Goal: Transaction & Acquisition: Purchase product/service

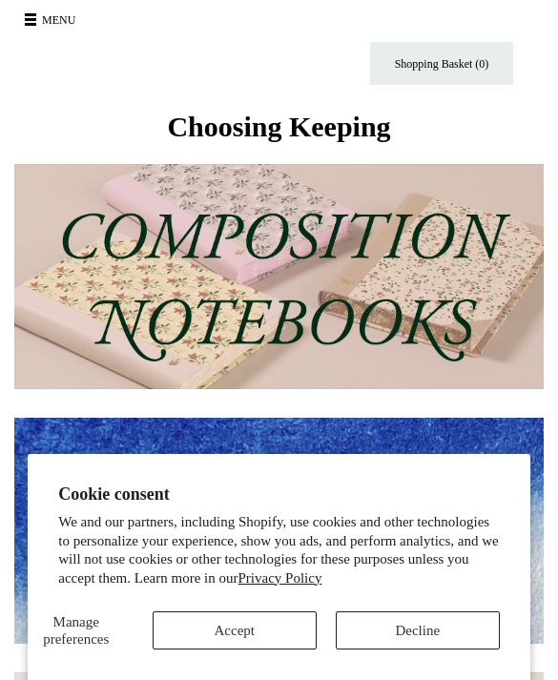
click at [455, 627] on button "Decline" at bounding box center [417, 630] width 164 height 38
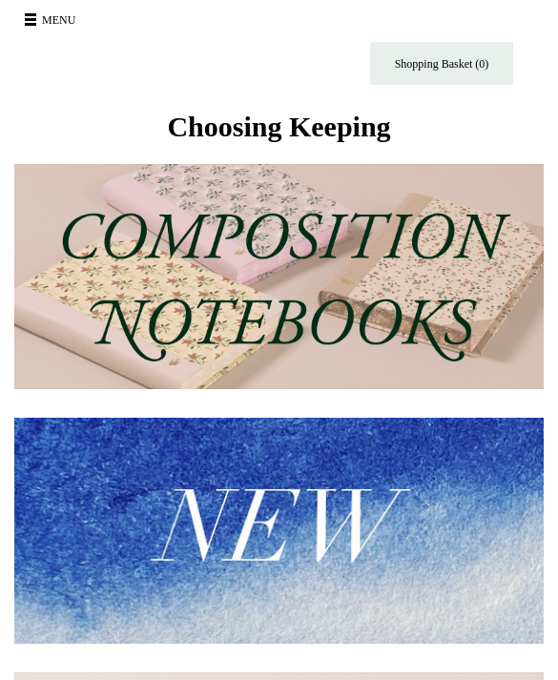
click at [34, 29] on button "Menu" at bounding box center [53, 20] width 68 height 30
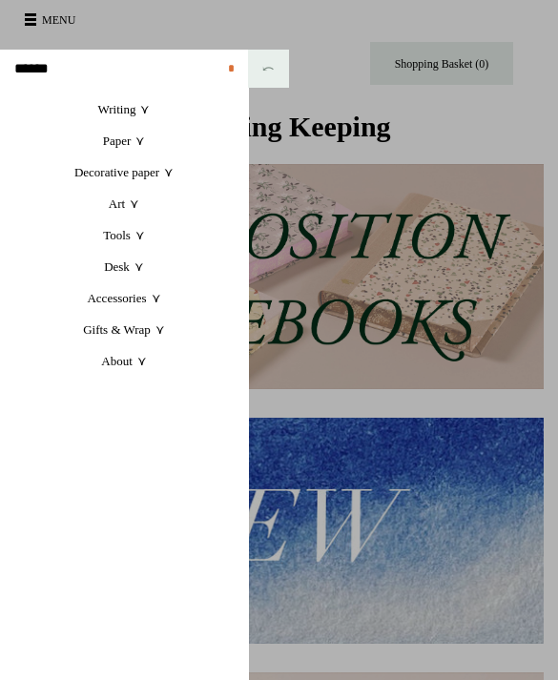
click at [140, 238] on link "Tools +" at bounding box center [124, 234] width 248 height 31
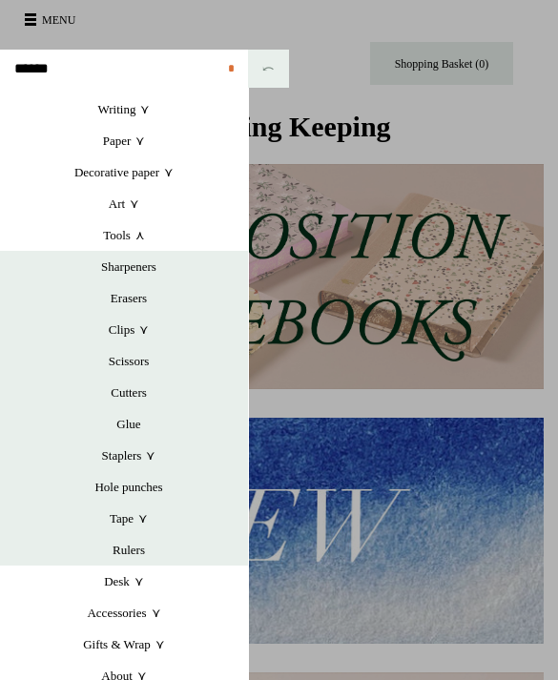
click at [142, 239] on link "Tools +" at bounding box center [124, 234] width 248 height 31
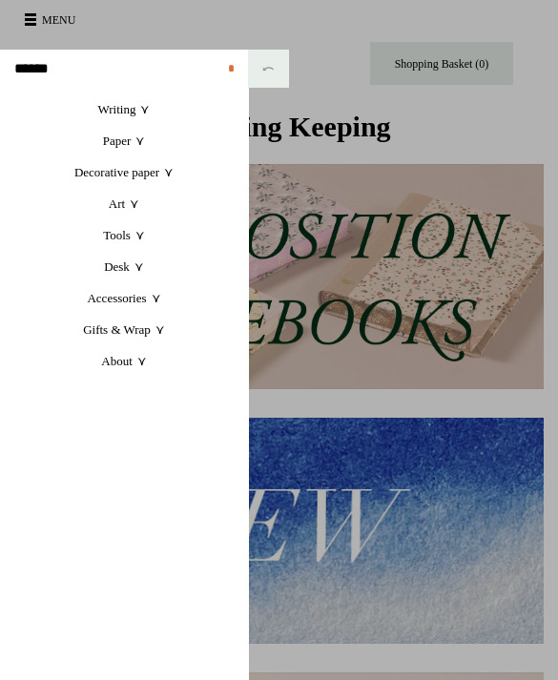
click at [127, 207] on link "Art +" at bounding box center [124, 203] width 248 height 31
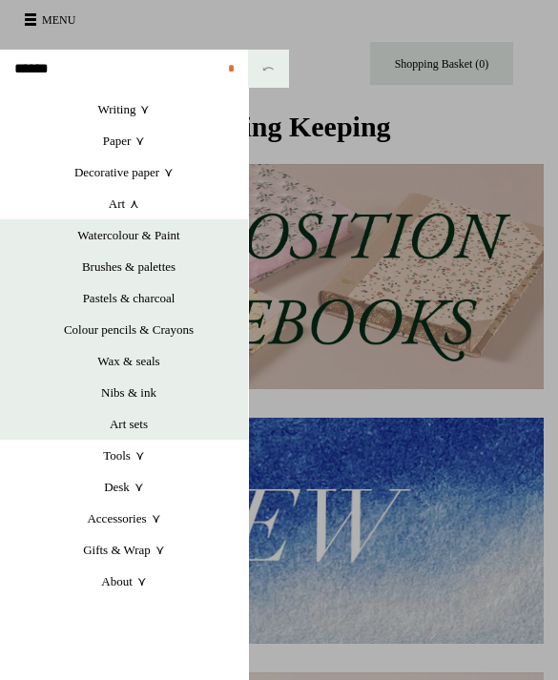
click at [129, 206] on link "Art +" at bounding box center [124, 203] width 248 height 31
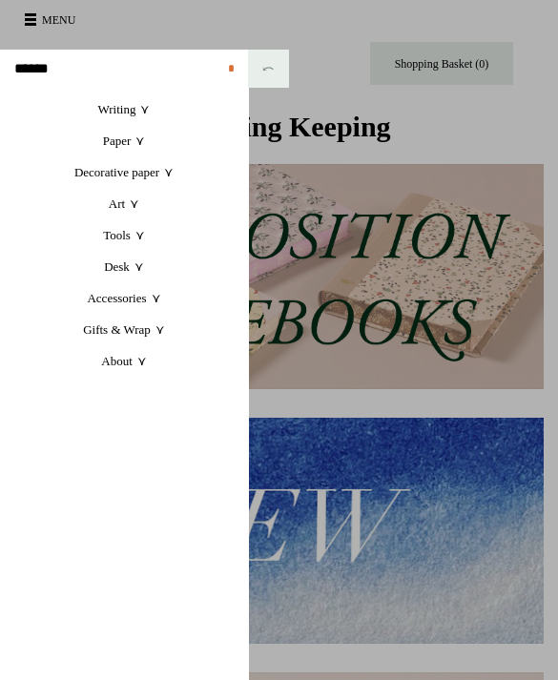
click at [170, 170] on link "Decorative paper +" at bounding box center [124, 171] width 248 height 31
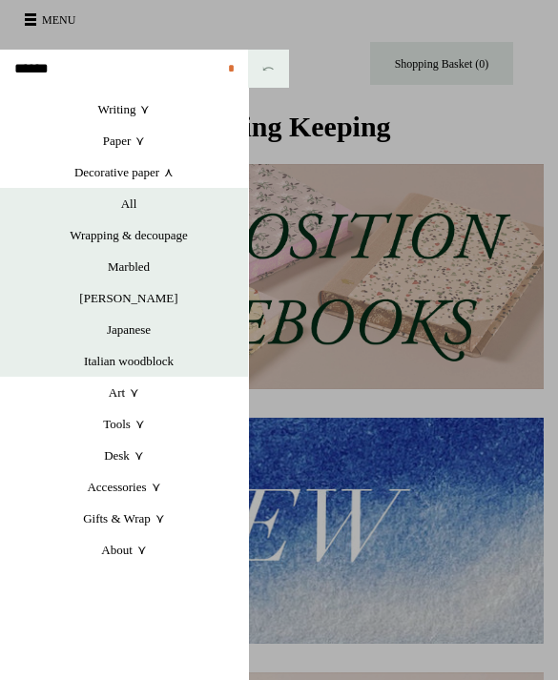
click at [163, 180] on link "Decorative paper +" at bounding box center [124, 171] width 248 height 31
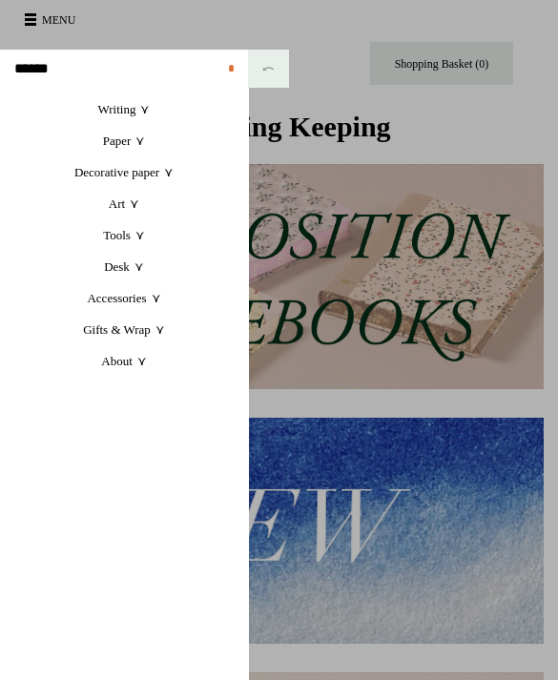
click at [151, 296] on link "Accessories +" at bounding box center [124, 297] width 248 height 31
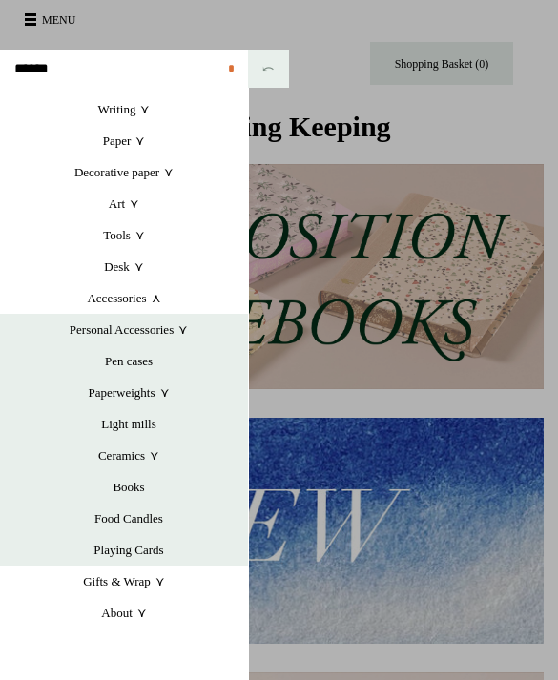
click at [186, 319] on link "Personal Accessories +" at bounding box center [129, 329] width 238 height 31
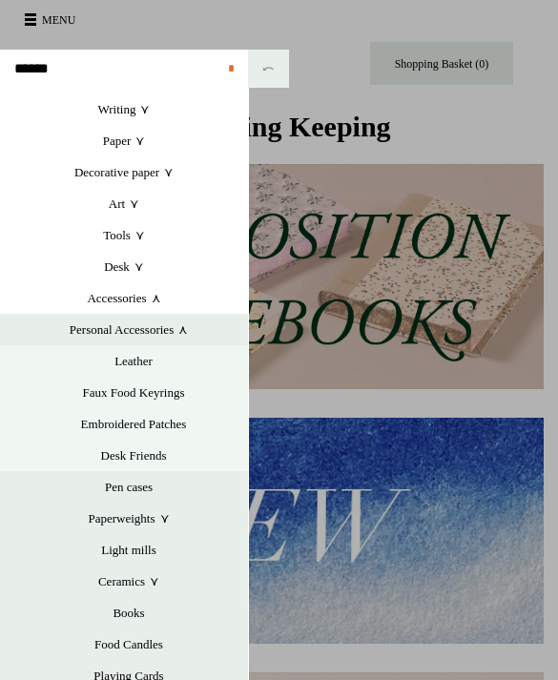
click at [193, 324] on link "Personal Accessories +" at bounding box center [129, 329] width 238 height 31
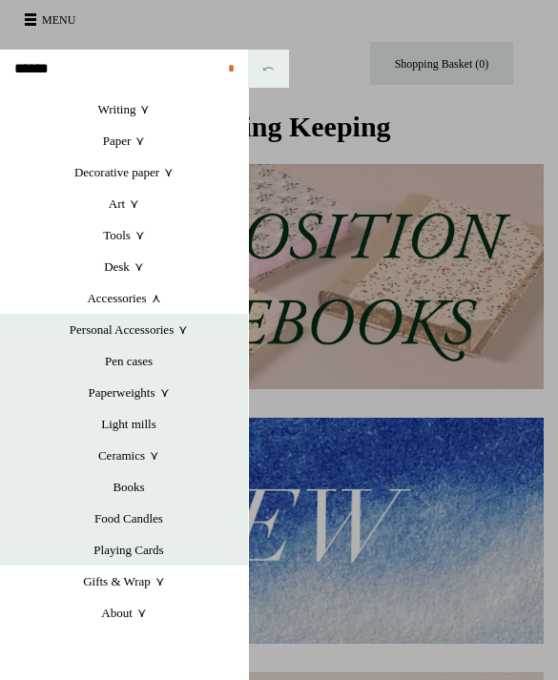
click at [154, 570] on link "Gifts & Wrap +" at bounding box center [124, 580] width 248 height 31
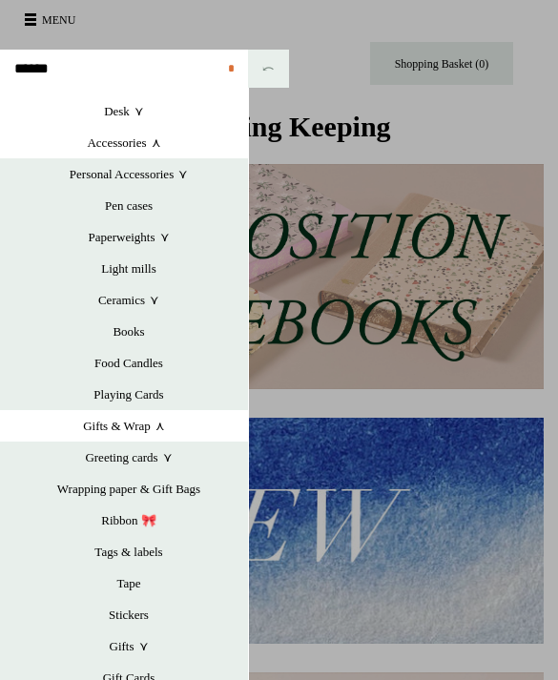
scroll to position [155, 0]
click at [135, 611] on link "Stickers" at bounding box center [129, 614] width 238 height 31
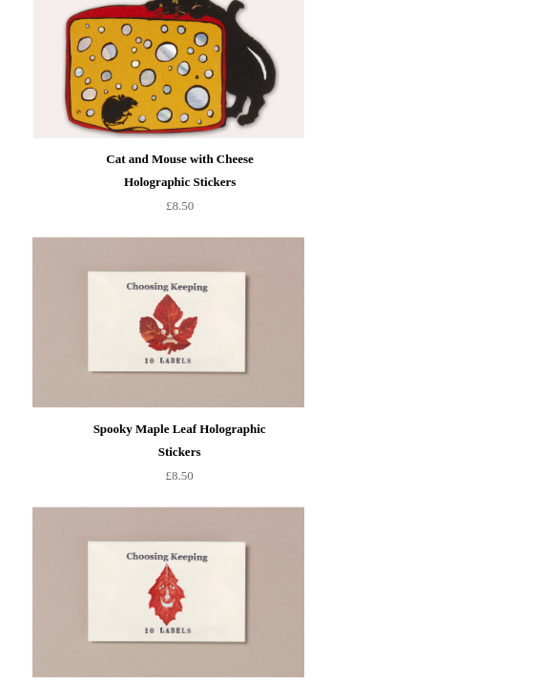
scroll to position [2426, 0]
